Goal: Browse casually: Explore the website without a specific task or goal

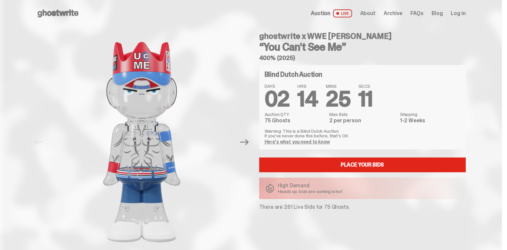
drag, startPoint x: 353, startPoint y: 48, endPoint x: 267, endPoint y: 39, distance: 87.3
click at [267, 39] on div "ghostwrite x WWE [PERSON_NAME] “You Can't See Me” 400% (2025)" at bounding box center [362, 46] width 207 height 29
click at [267, 39] on h4 "ghostwrite x WWE [PERSON_NAME]" at bounding box center [362, 36] width 207 height 8
drag, startPoint x: 262, startPoint y: 37, endPoint x: 313, endPoint y: 55, distance: 54.2
click at [314, 56] on div "ghostwrite x WWE [PERSON_NAME] “You Can't See Me” 400% (2025)" at bounding box center [362, 46] width 207 height 29
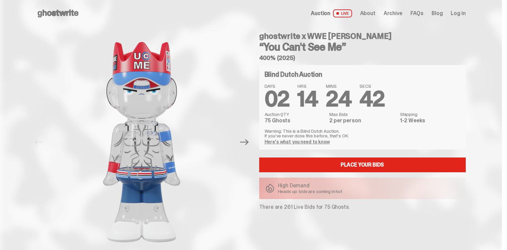
click at [313, 55] on h5 "400% (2025)" at bounding box center [362, 58] width 207 height 6
drag, startPoint x: 300, startPoint y: 55, endPoint x: 261, endPoint y: 36, distance: 43.6
click at [261, 36] on div "ghostwrite x WWE [PERSON_NAME] “You Can't See Me” 400% (2025)" at bounding box center [362, 46] width 207 height 29
click at [261, 36] on h4 "ghostwrite x WWE [PERSON_NAME]" at bounding box center [362, 36] width 207 height 8
click at [56, 12] on use at bounding box center [58, 13] width 41 height 8
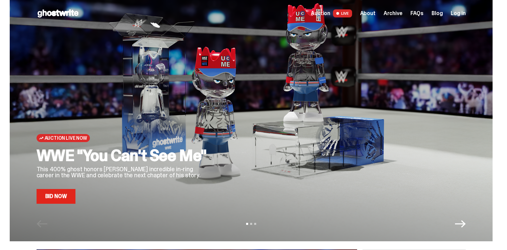
click at [464, 222] on icon "Next" at bounding box center [460, 223] width 11 height 7
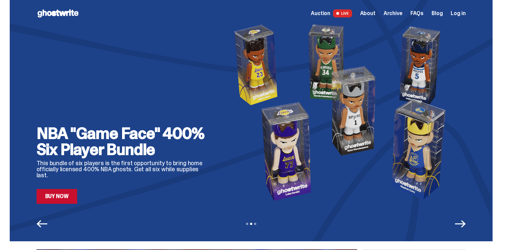
click at [55, 194] on link "Buy Now" at bounding box center [57, 196] width 41 height 15
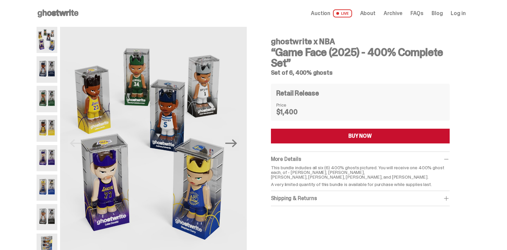
click at [55, 67] on img at bounding box center [47, 69] width 21 height 26
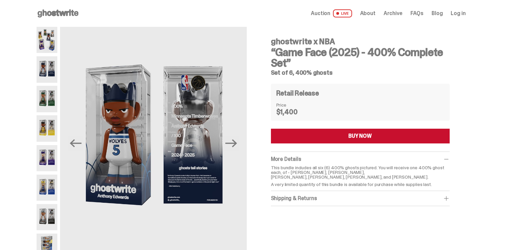
click at [47, 97] on img at bounding box center [47, 99] width 21 height 26
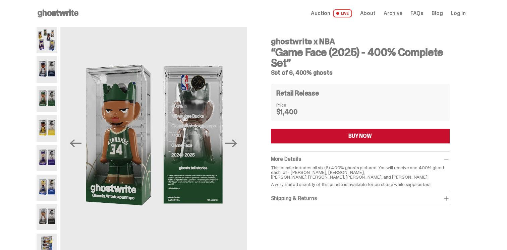
click at [46, 118] on img at bounding box center [47, 128] width 21 height 26
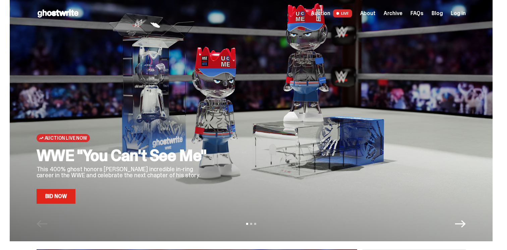
click at [466, 230] on div "Auction Live Now WWE "You Can't See Me" This 400% ghost honors [PERSON_NAME] in…" at bounding box center [251, 120] width 483 height 241
click at [464, 228] on icon "Next" at bounding box center [460, 224] width 11 height 11
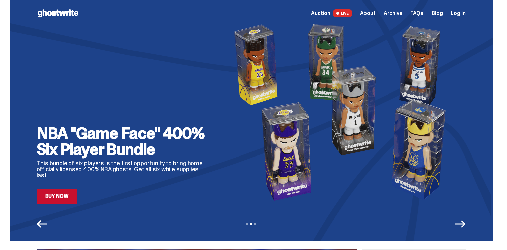
click at [464, 228] on icon "Next" at bounding box center [460, 224] width 11 height 11
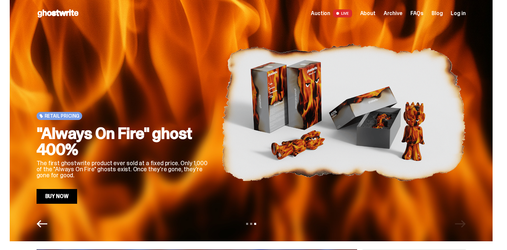
click at [52, 196] on link "Buy Now" at bounding box center [57, 196] width 41 height 15
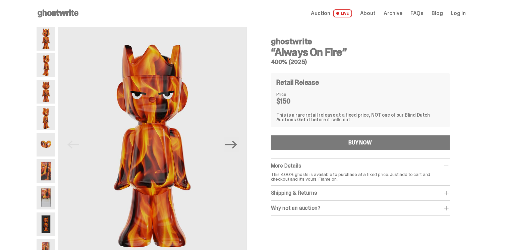
click at [66, 13] on use at bounding box center [58, 13] width 41 height 8
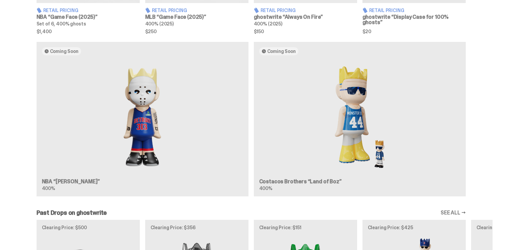
scroll to position [811, 0]
